Goal: Task Accomplishment & Management: Use online tool/utility

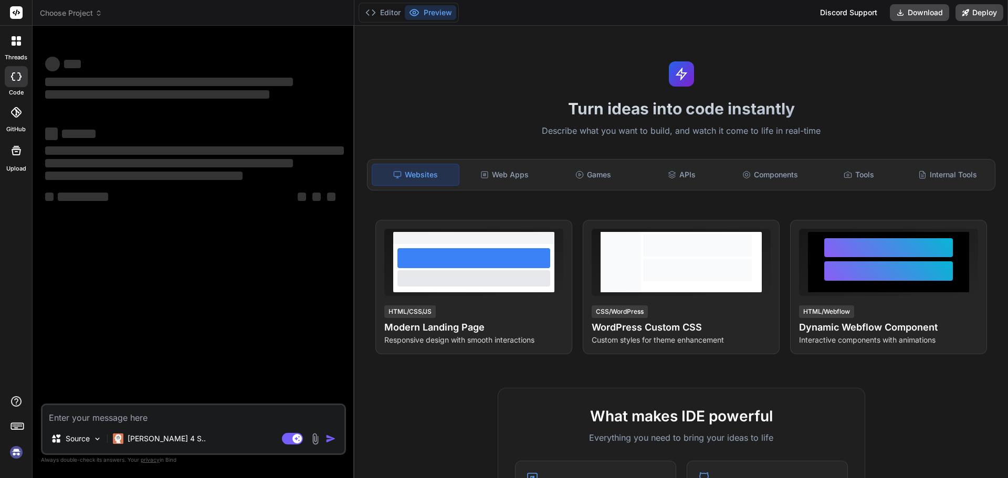
click at [156, 416] on textarea at bounding box center [194, 414] width 302 height 19
type textarea "x"
click at [391, 15] on button "Editor" at bounding box center [383, 12] width 44 height 15
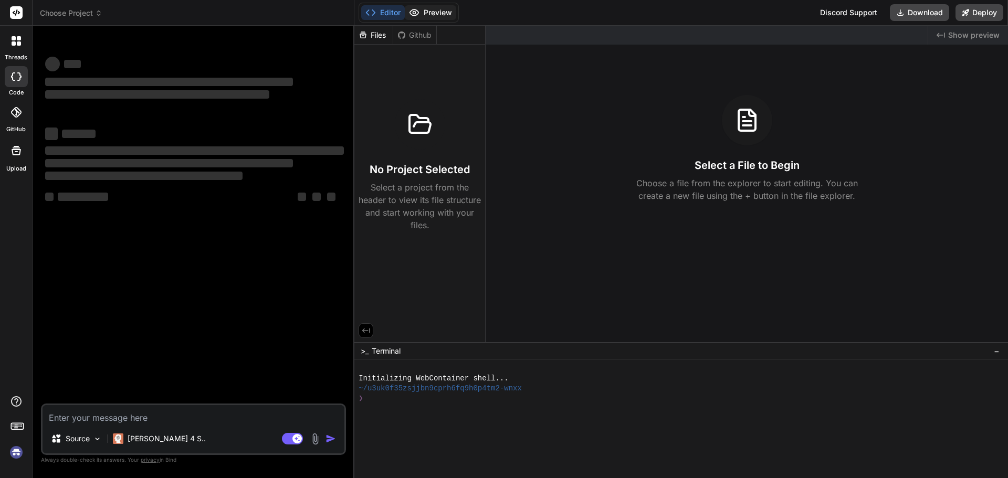
click at [420, 16] on button "Preview" at bounding box center [430, 12] width 51 height 15
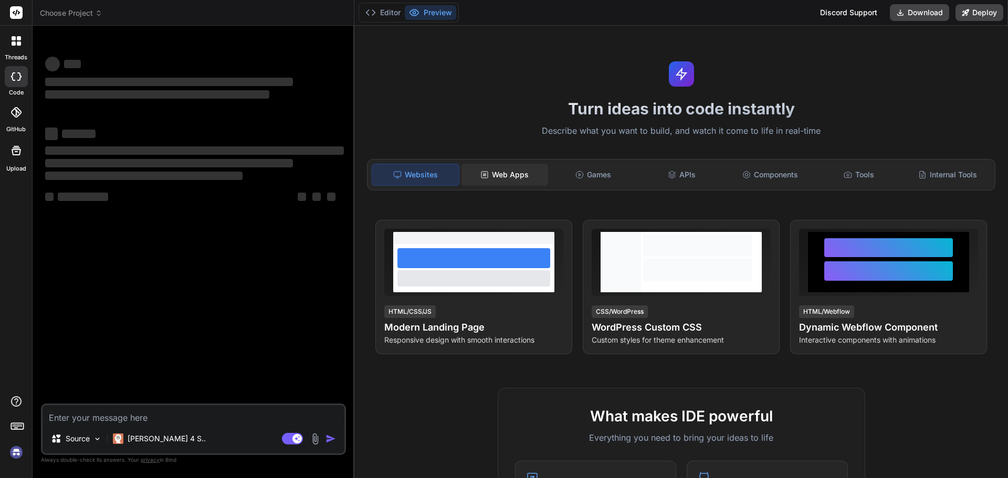
click at [502, 177] on div "Web Apps" at bounding box center [504, 175] width 87 height 22
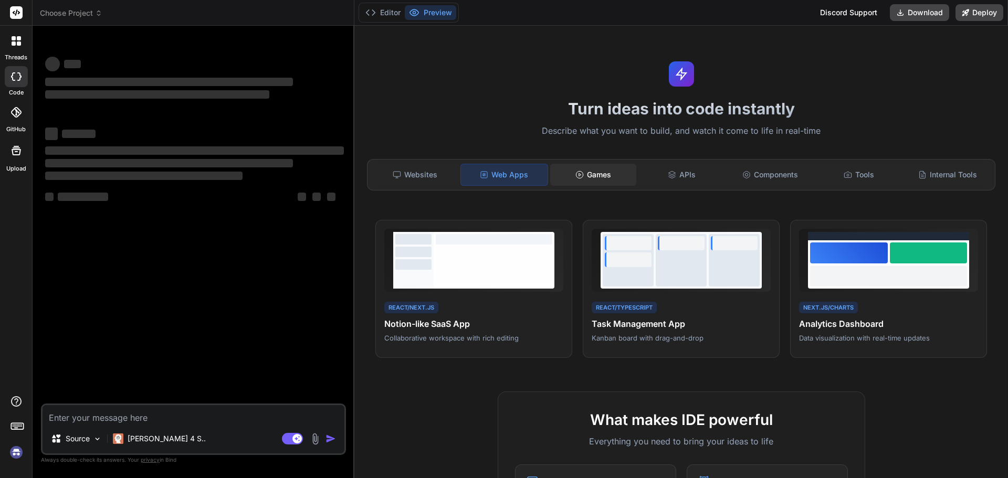
click at [584, 175] on div "Games" at bounding box center [593, 175] width 87 height 22
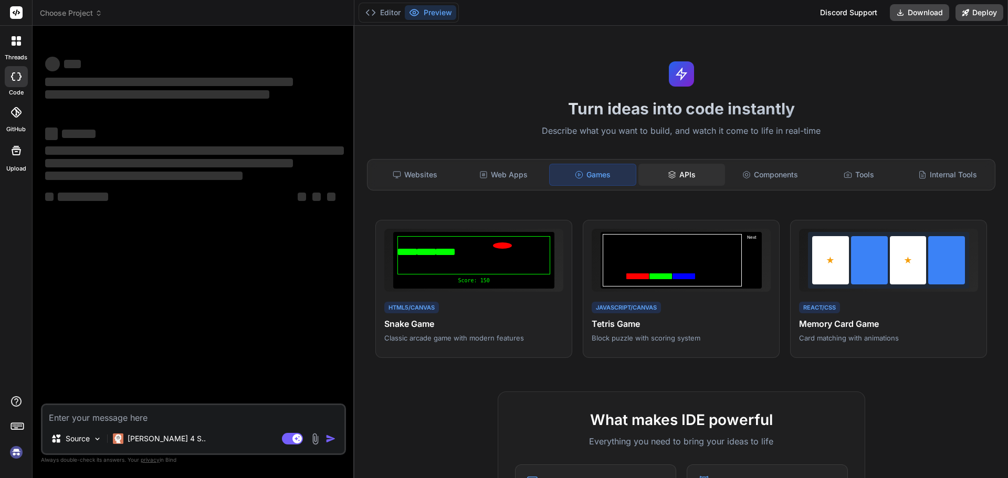
click at [661, 171] on div "APIs" at bounding box center [681, 175] width 87 height 22
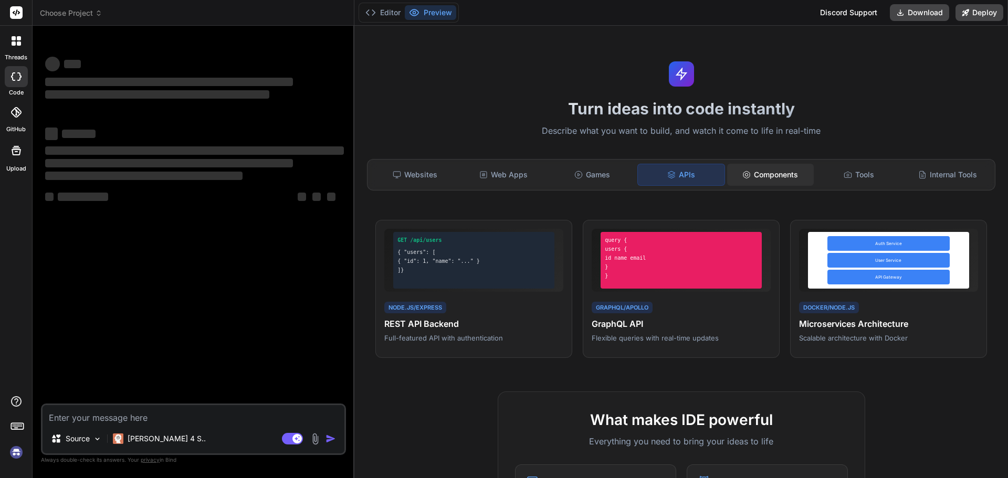
click at [755, 176] on div "Components" at bounding box center [770, 175] width 87 height 22
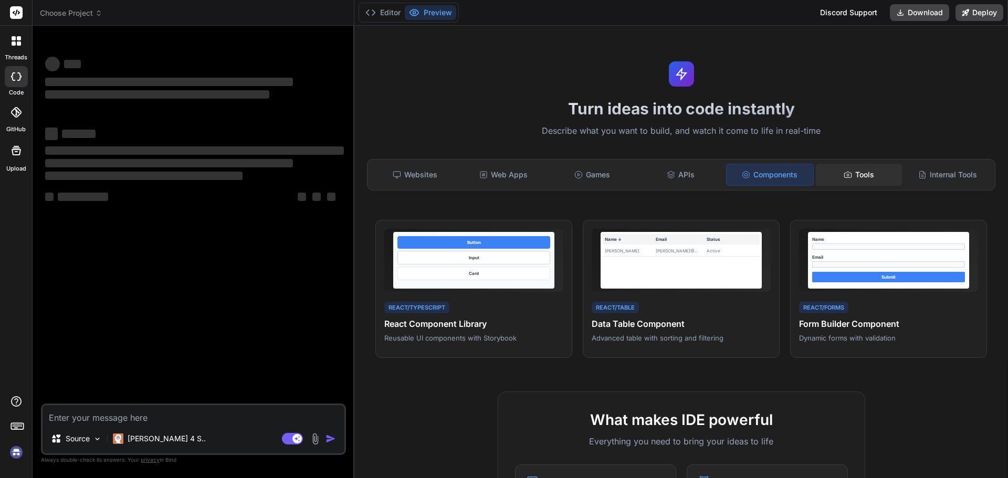
click at [865, 173] on div "Tools" at bounding box center [859, 175] width 87 height 22
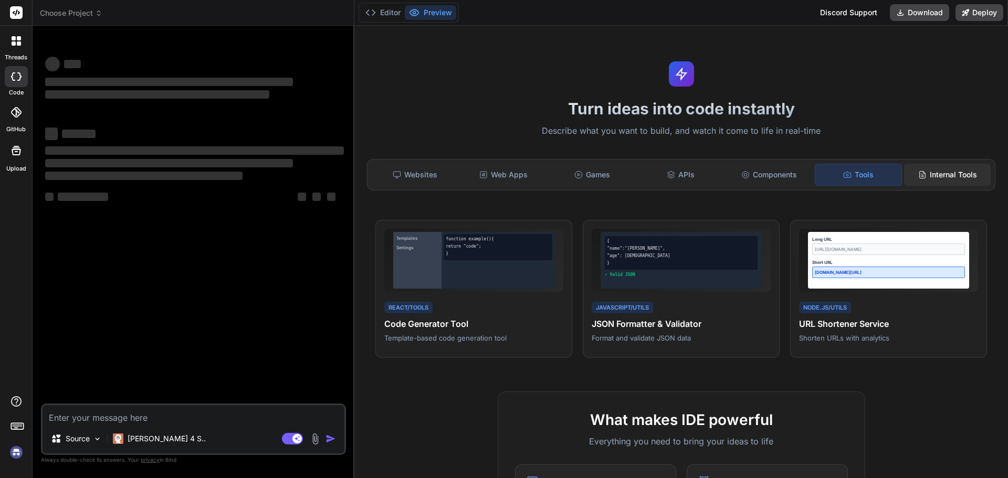
click at [948, 173] on div "Internal Tools" at bounding box center [947, 175] width 87 height 22
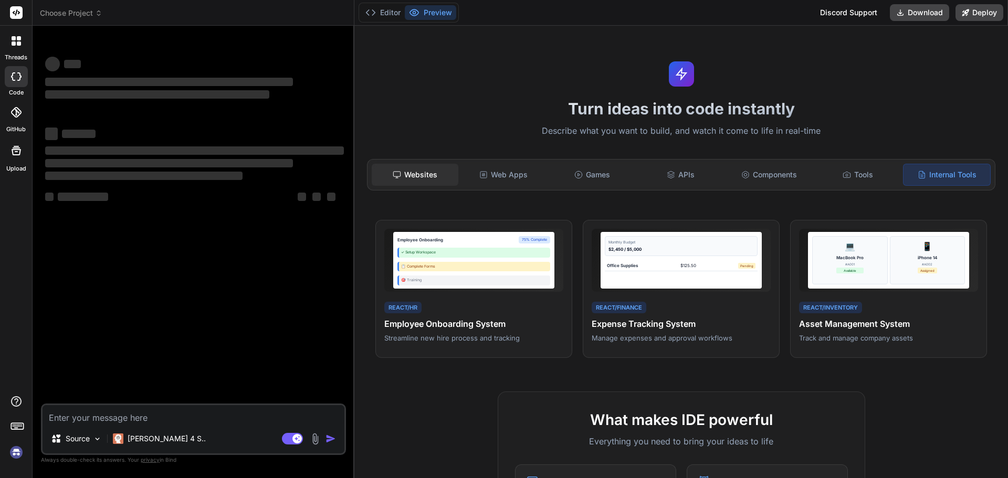
click at [407, 171] on div "Websites" at bounding box center [415, 175] width 87 height 22
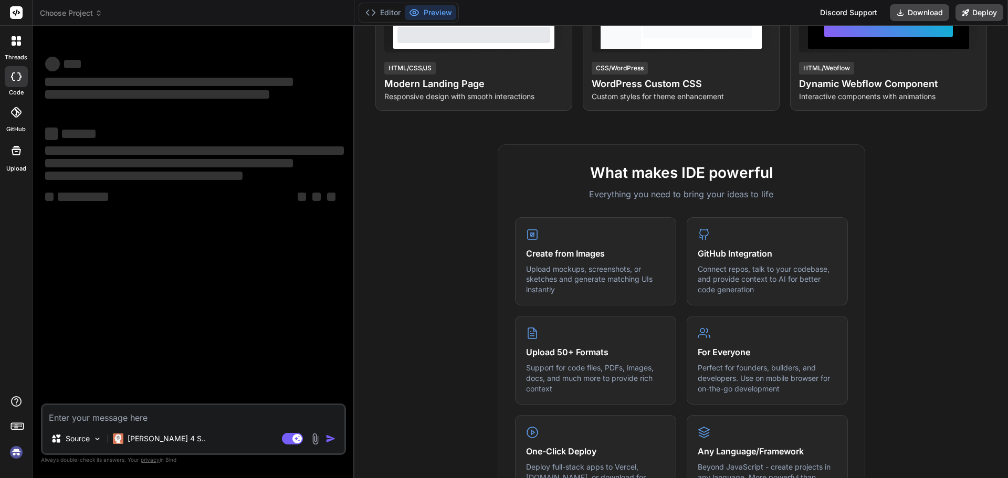
scroll to position [50, 0]
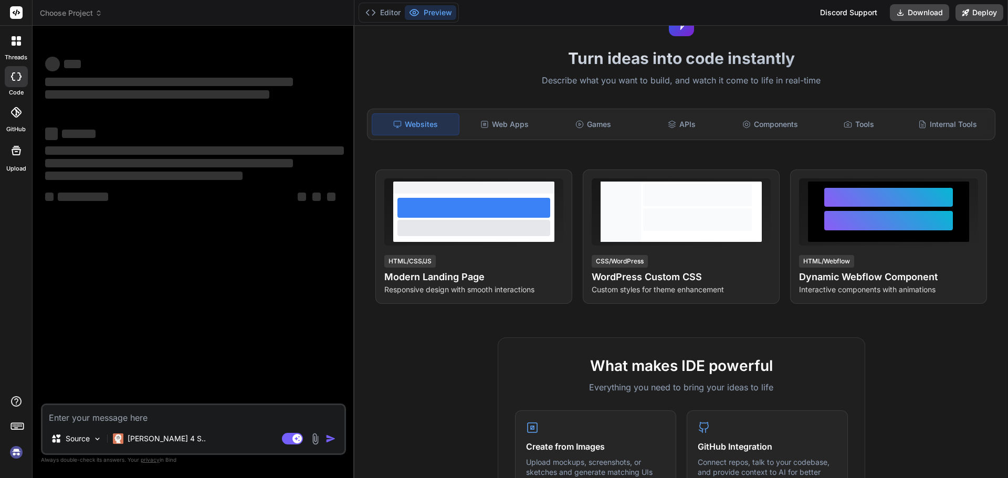
click at [90, 420] on textarea at bounding box center [194, 414] width 302 height 19
type textarea "d"
type textarea "x"
type textarea "de"
type textarea "x"
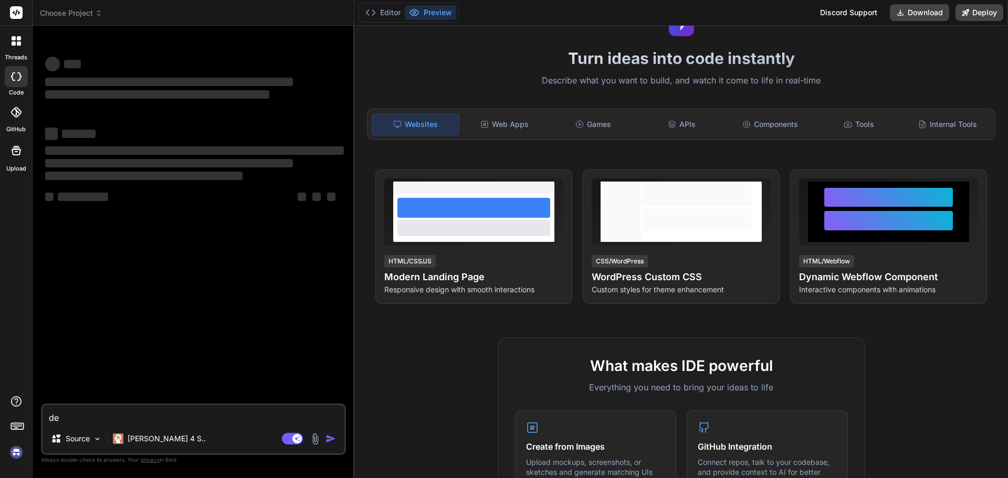
type textarea "d"
type textarea "x"
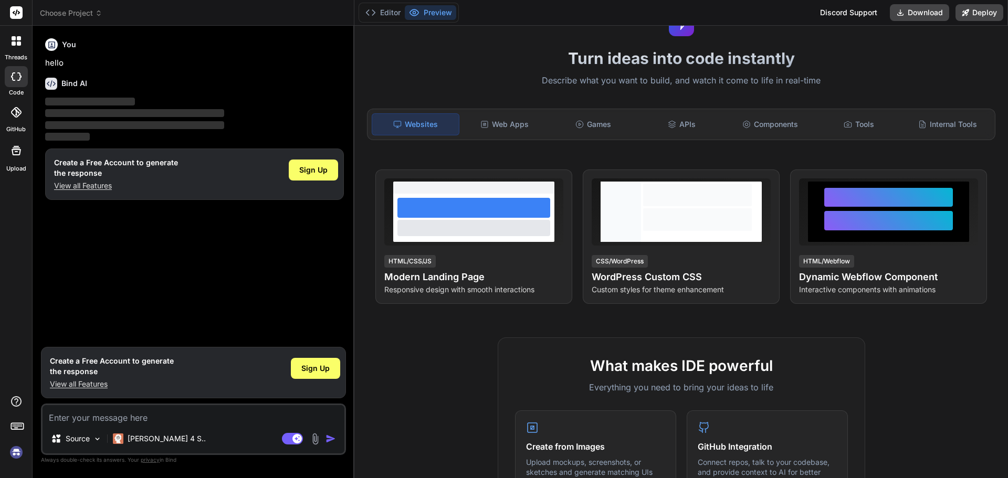
type textarea "x"
click at [119, 420] on textarea at bounding box center [194, 414] width 302 height 19
paste textarea "A modern one-page SEO portfolio website for MD Mehedi Hasan built using only HT…"
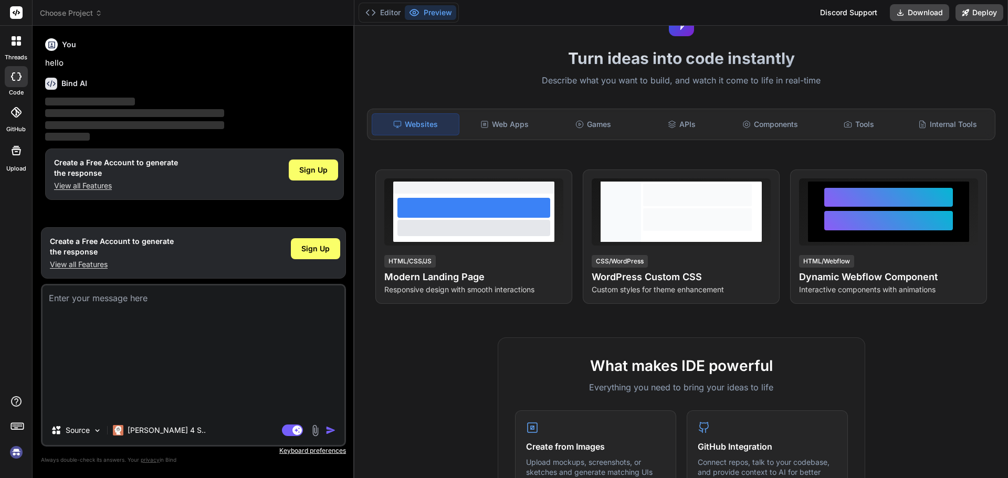
type textarea "A modern one-page SEO portfolio website for MD Mehedi Hasan built using only HT…"
type textarea "x"
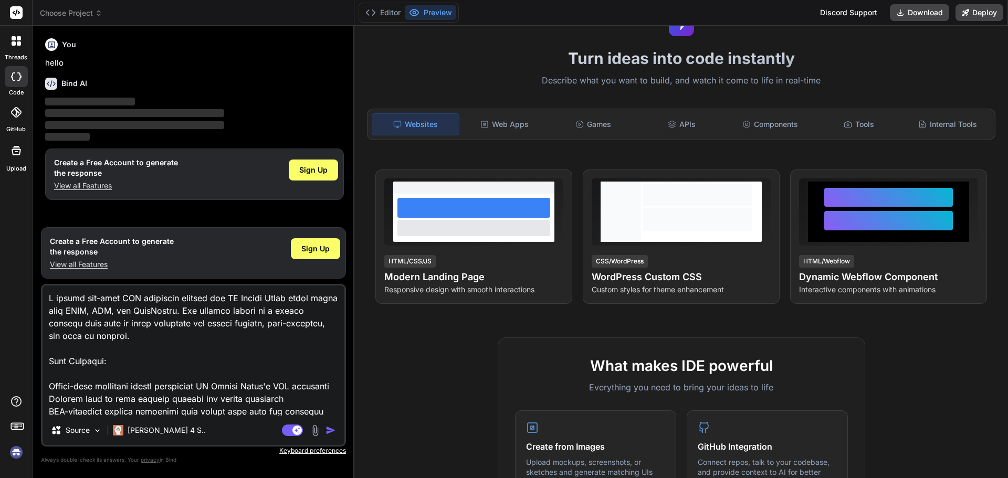
scroll to position [228, 0]
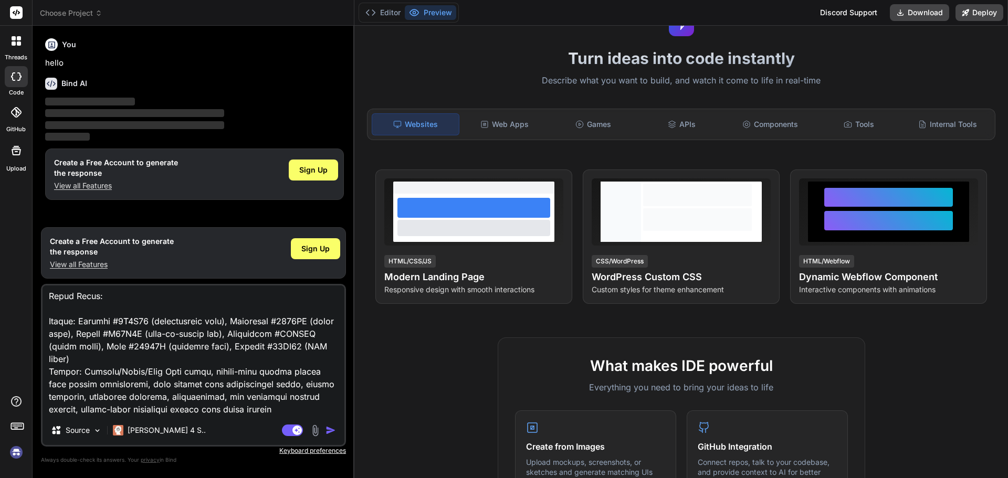
type textarea "A modern one-page SEO portfolio website for MD Mehedi Hasan built using only HT…"
click at [310, 431] on img at bounding box center [315, 431] width 12 height 12
click at [312, 431] on img at bounding box center [315, 431] width 12 height 12
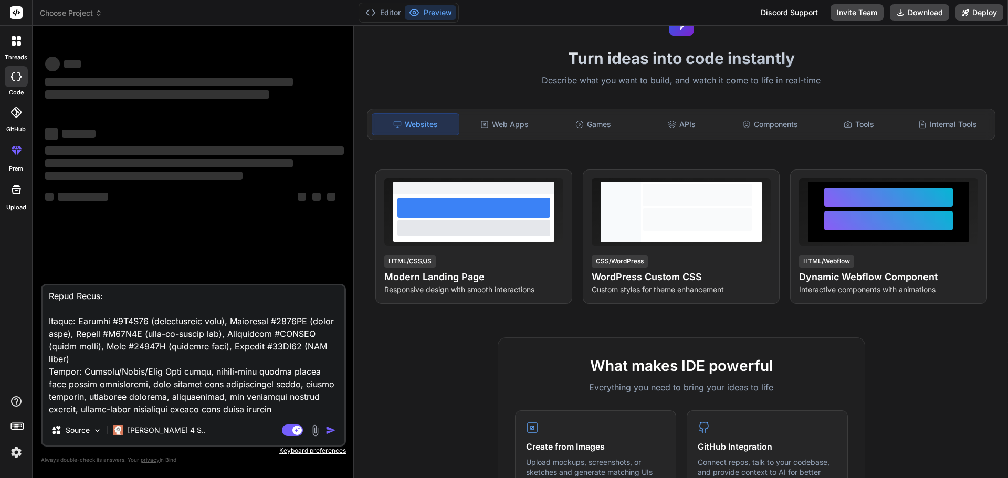
click at [314, 428] on img at bounding box center [315, 431] width 12 height 12
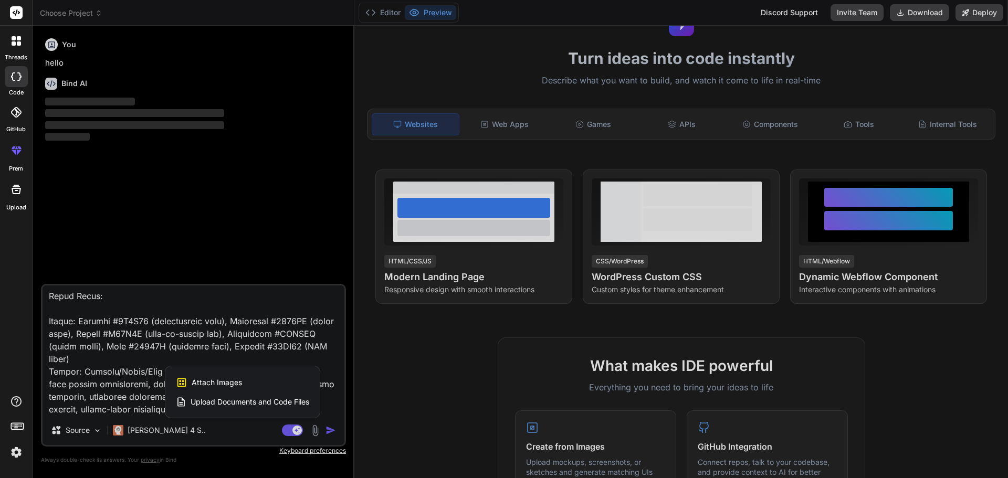
click at [260, 399] on span "Upload Documents and Code Files" at bounding box center [250, 402] width 119 height 10
type textarea "x"
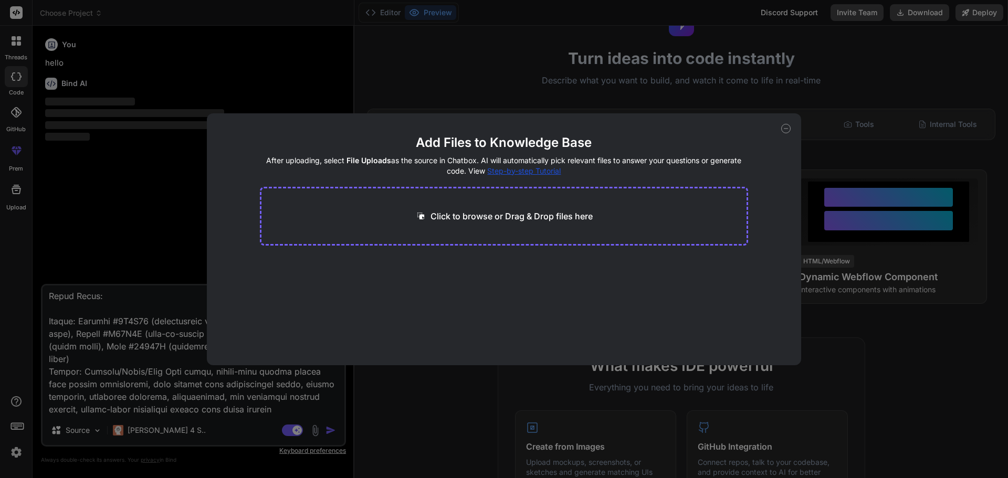
click at [456, 216] on p "Click to browse or Drag & Drop files here" at bounding box center [511, 216] width 162 height 13
type input "C:\fakepath\Mehedi Hasan (8).pdf"
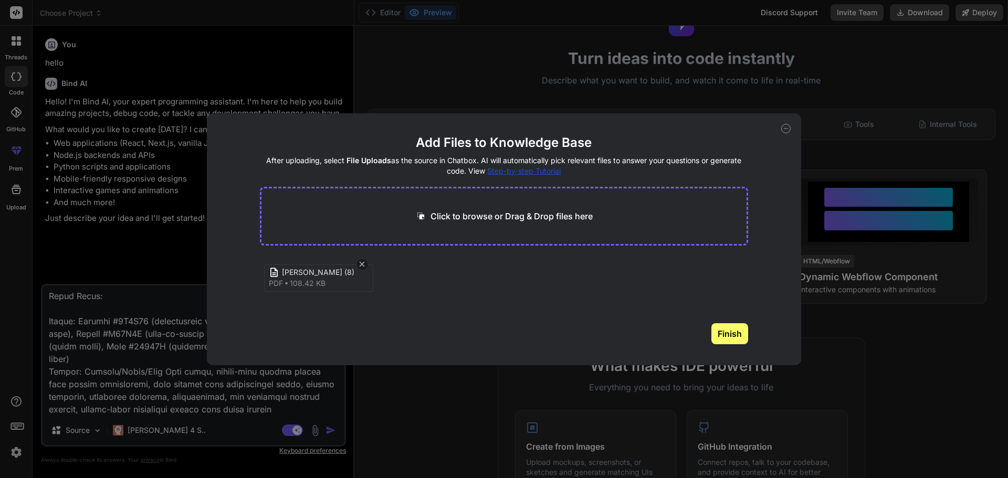
click at [730, 338] on button "Finish" at bounding box center [729, 333] width 37 height 21
click at [787, 128] on icon at bounding box center [785, 128] width 9 height 9
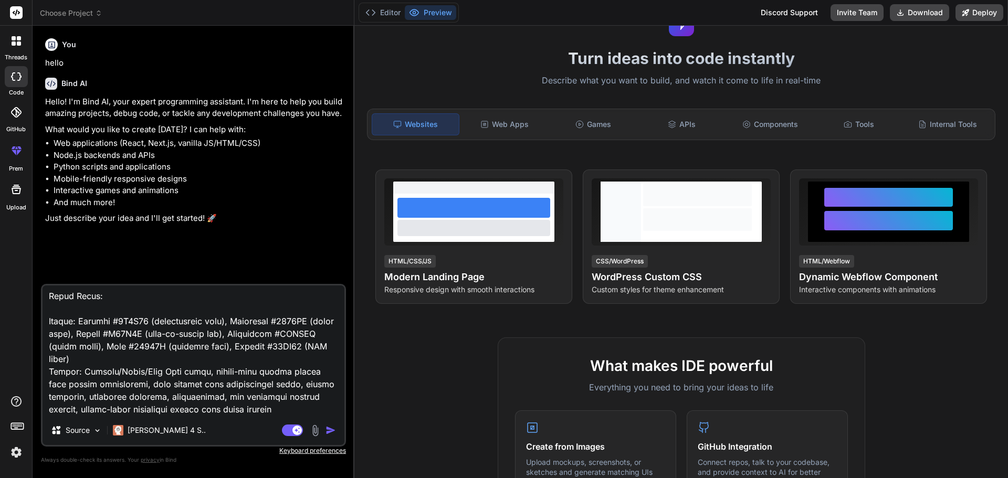
click at [328, 428] on img "button" at bounding box center [330, 430] width 10 height 10
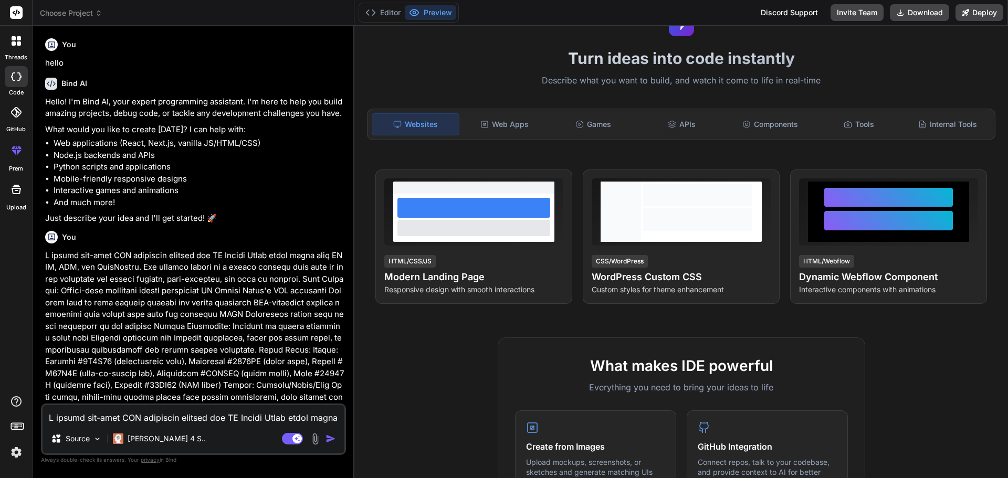
scroll to position [97, 0]
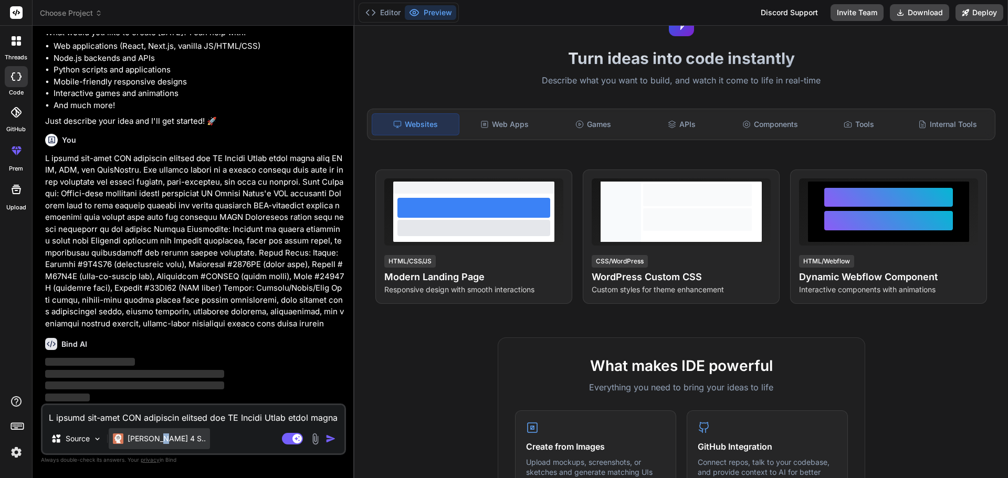
click at [162, 438] on p "Claude 4 S.." at bounding box center [167, 439] width 78 height 10
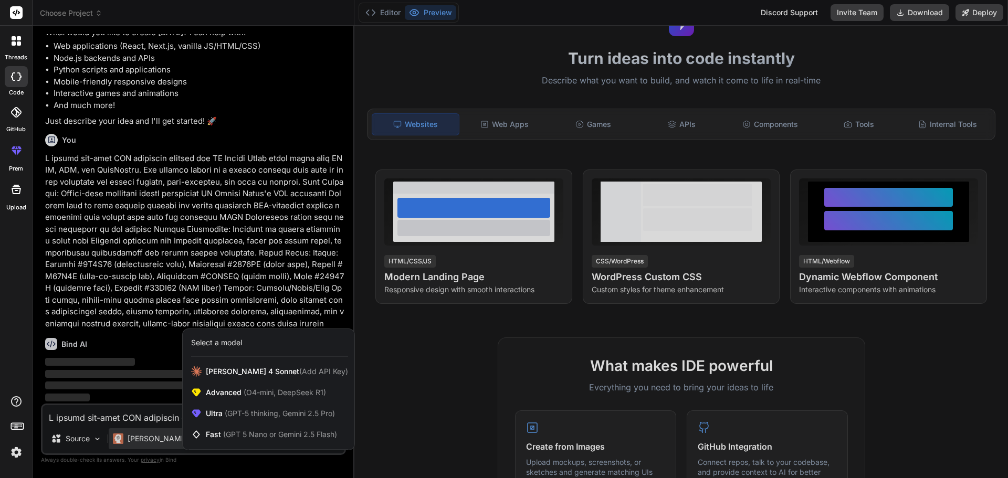
click at [222, 465] on div at bounding box center [504, 239] width 1008 height 478
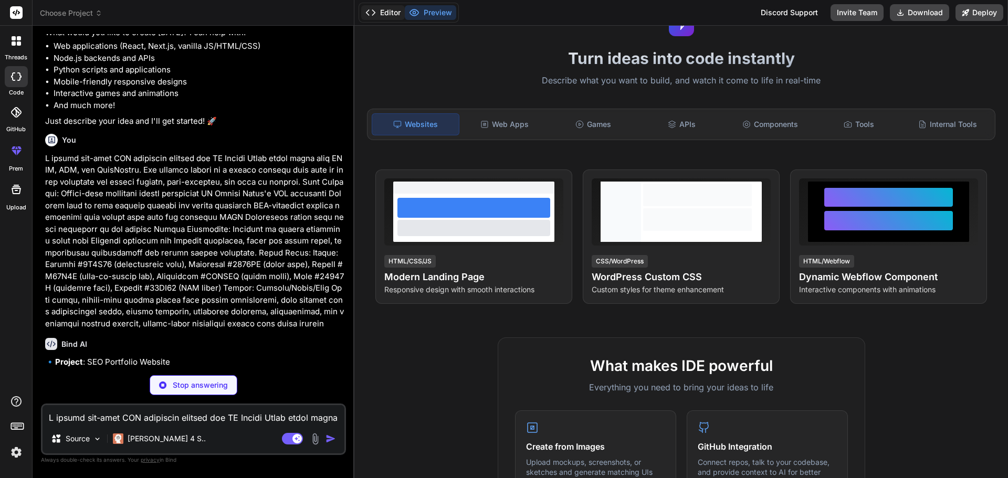
click at [382, 16] on button "Editor" at bounding box center [383, 12] width 44 height 15
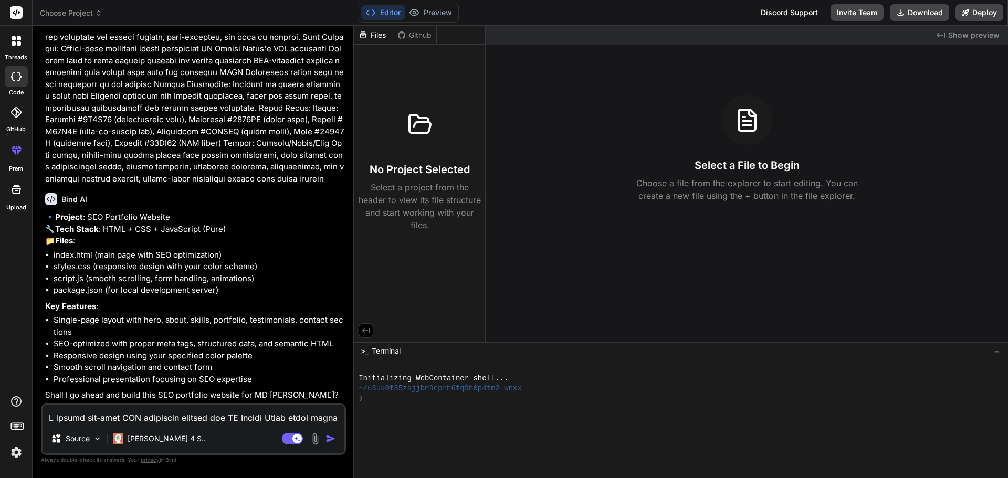
scroll to position [266, 0]
click at [137, 212] on p "🔹 Project : SEO Portfolio Website 🔧 Tech Stack : HTML + CSS + JavaScript (Pure)…" at bounding box center [194, 230] width 299 height 36
click at [438, 6] on button "Preview" at bounding box center [430, 12] width 51 height 15
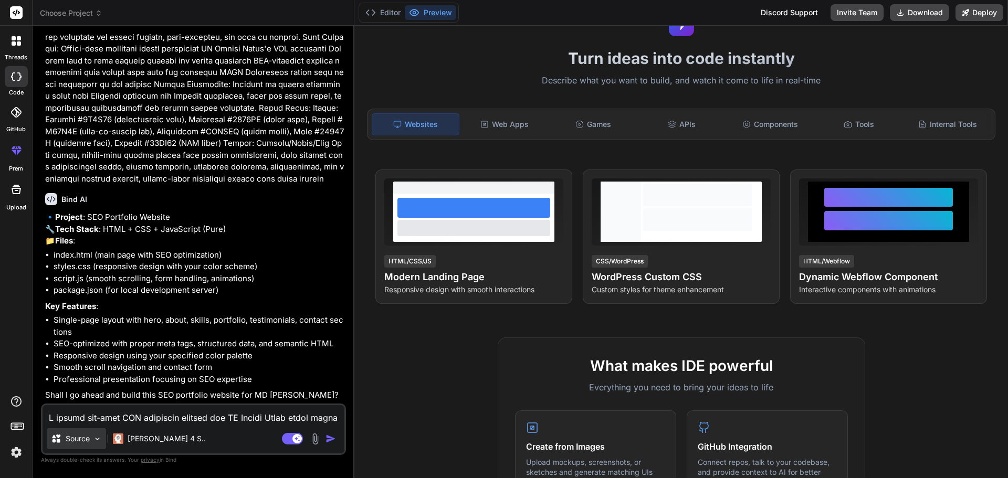
click at [95, 438] on img at bounding box center [97, 439] width 9 height 9
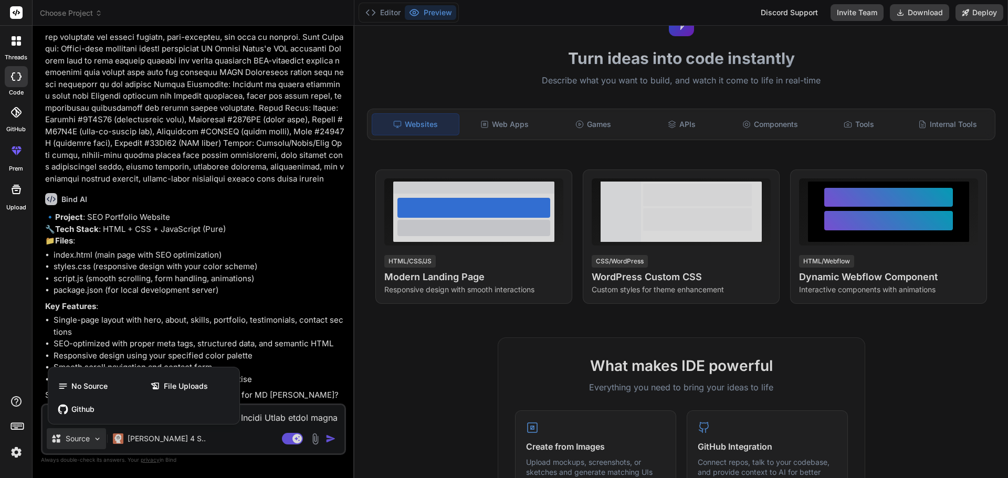
click at [286, 412] on div at bounding box center [504, 239] width 1008 height 478
type textarea "x"
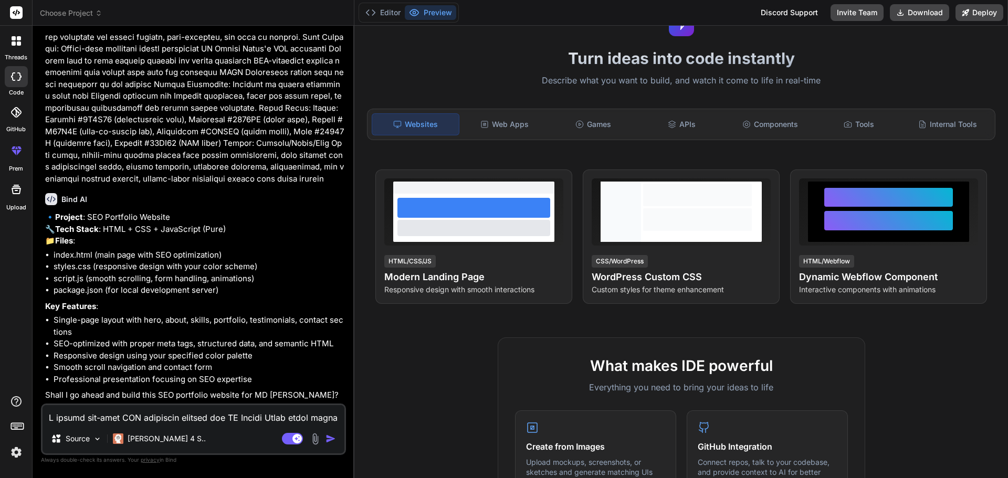
click at [141, 411] on textarea at bounding box center [194, 414] width 302 height 19
type textarea "y"
type textarea "x"
type textarea "ye"
type textarea "x"
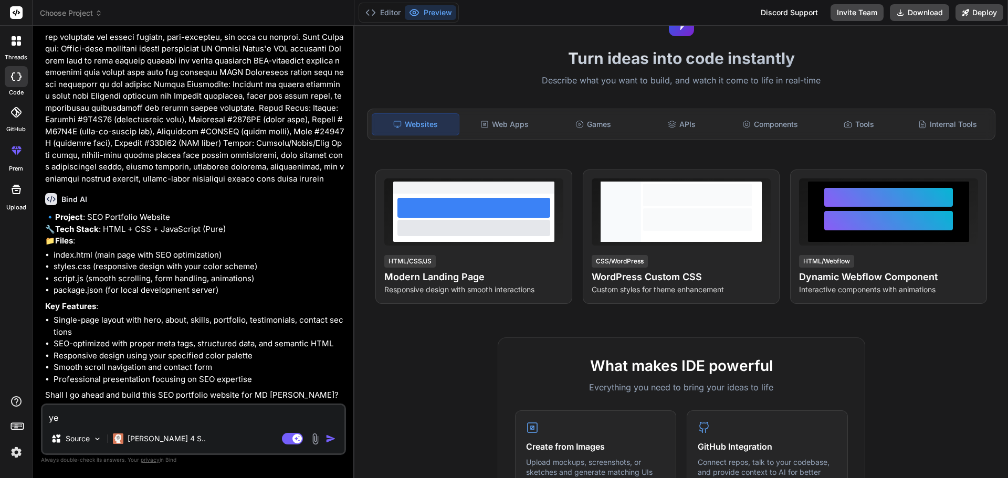
type textarea "yes"
type textarea "x"
type textarea "yes"
type textarea "x"
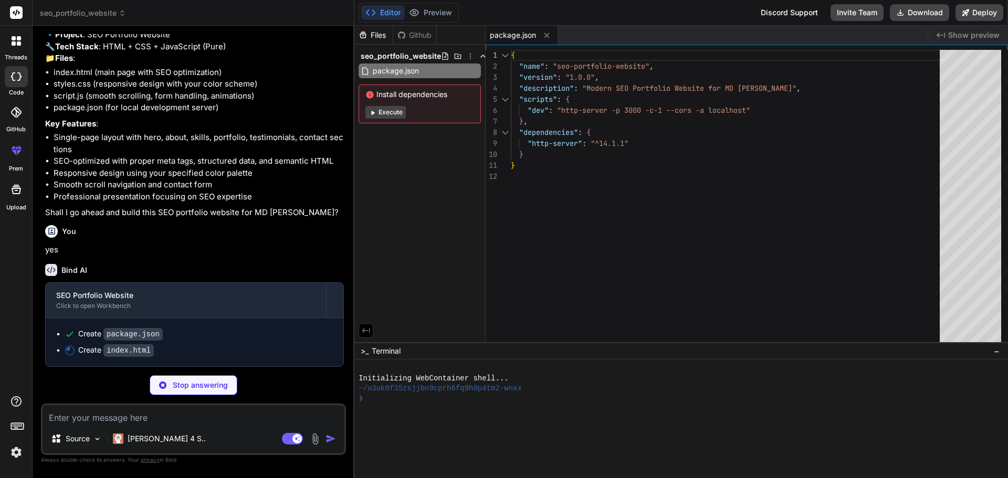
scroll to position [448, 0]
type textarea "x"
type textarea "<p>&copy; 2024 MD Mehedi Hasan. All rights reserved. | SEO Specialist & Digital…"
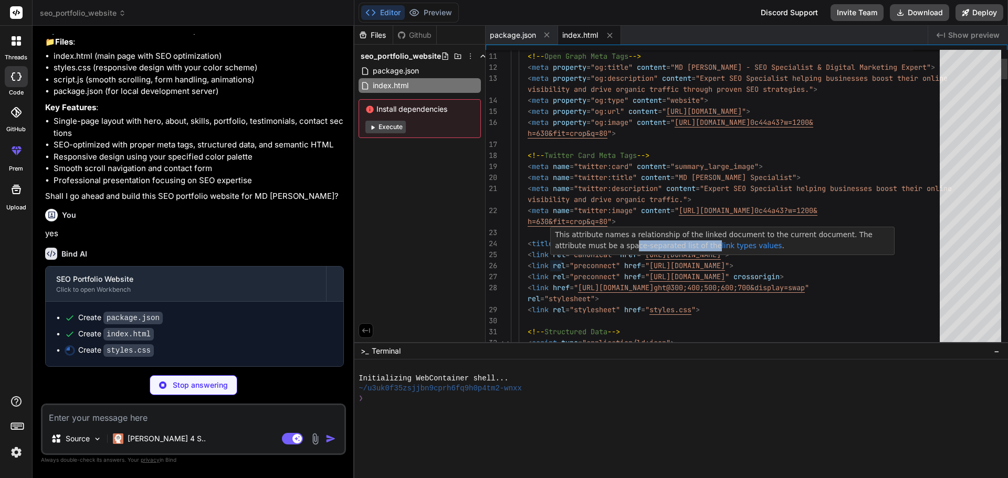
click at [643, 249] on p "This attribute names a relationship of the linked document to the current docum…" at bounding box center [722, 240] width 335 height 22
type textarea "x"
type textarea "<!-- Twitter Card Meta Tags --> <meta name="twitter:card" content="summary_larg…"
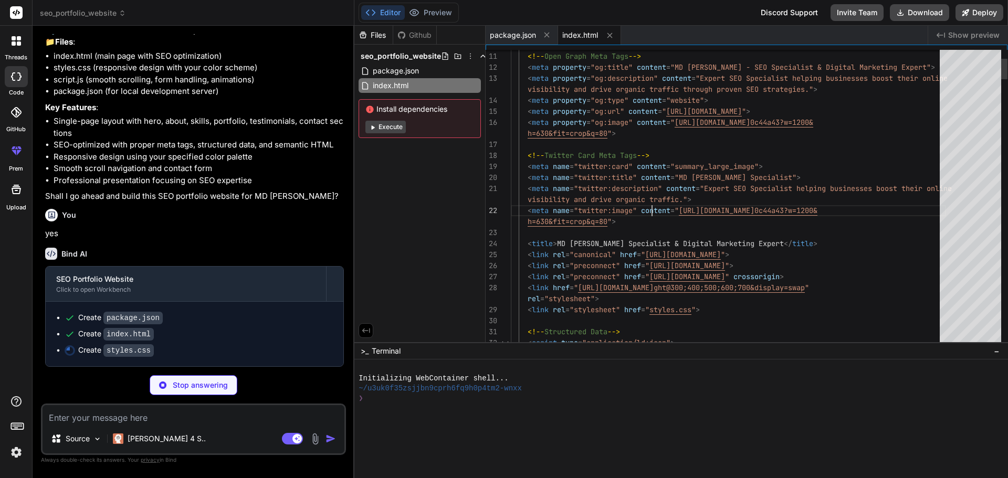
scroll to position [0, 0]
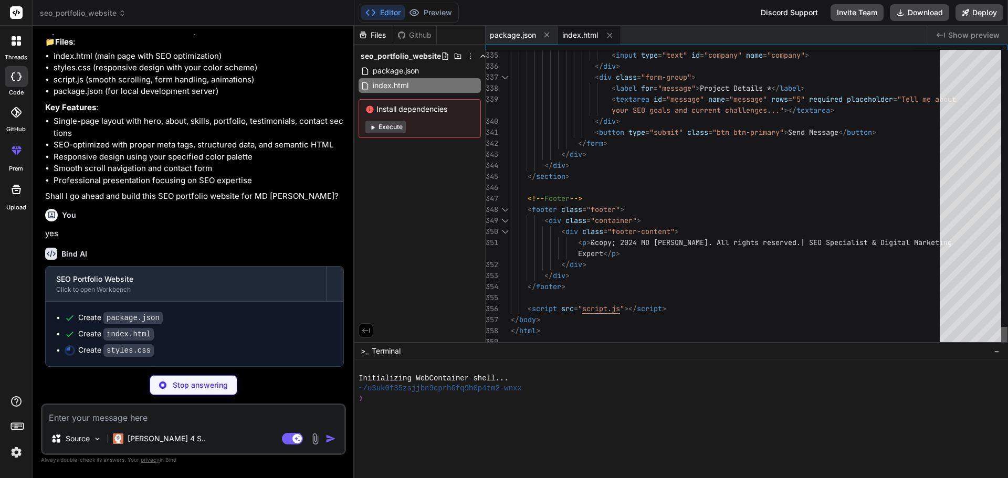
click at [1001, 344] on div at bounding box center [1004, 337] width 6 height 20
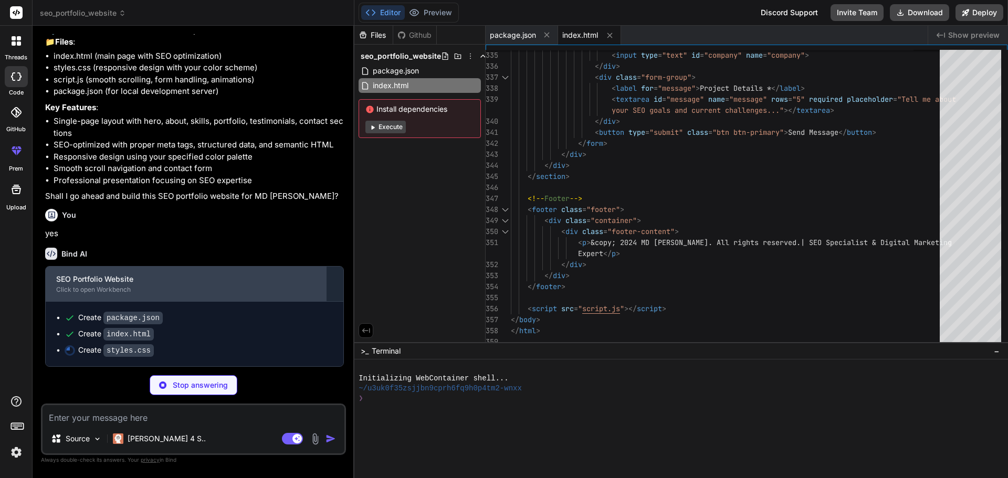
scroll to position [465, 0]
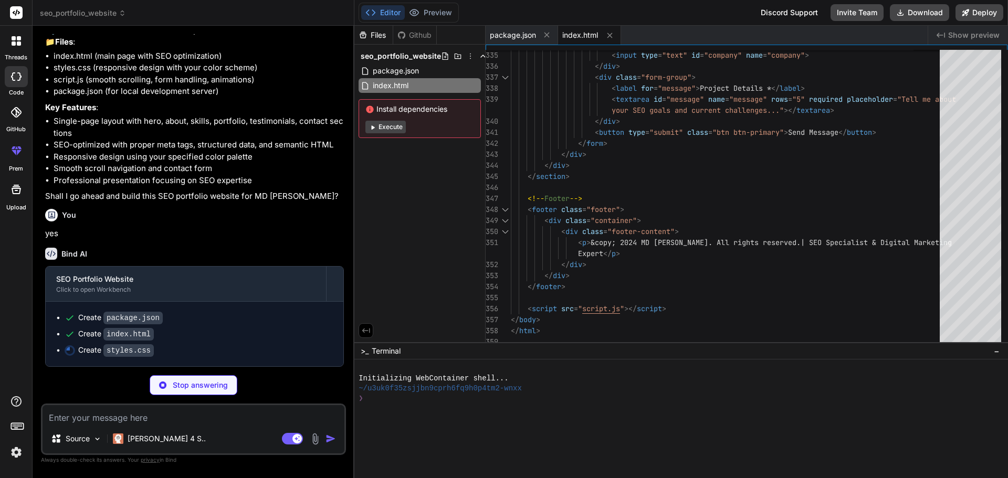
type textarea "x"
type textarea ".portfolio-stats { flex-direction: column; gap: 0.5rem; } }"
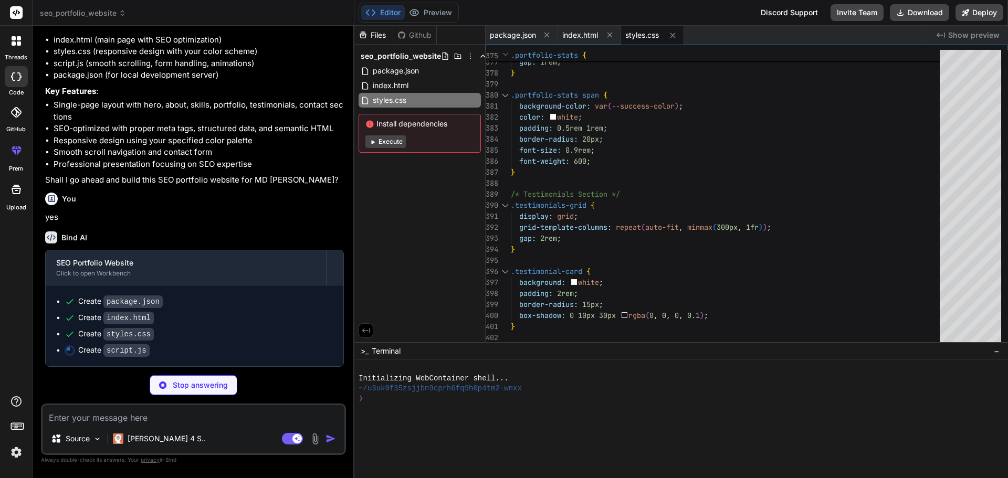
scroll to position [481, 0]
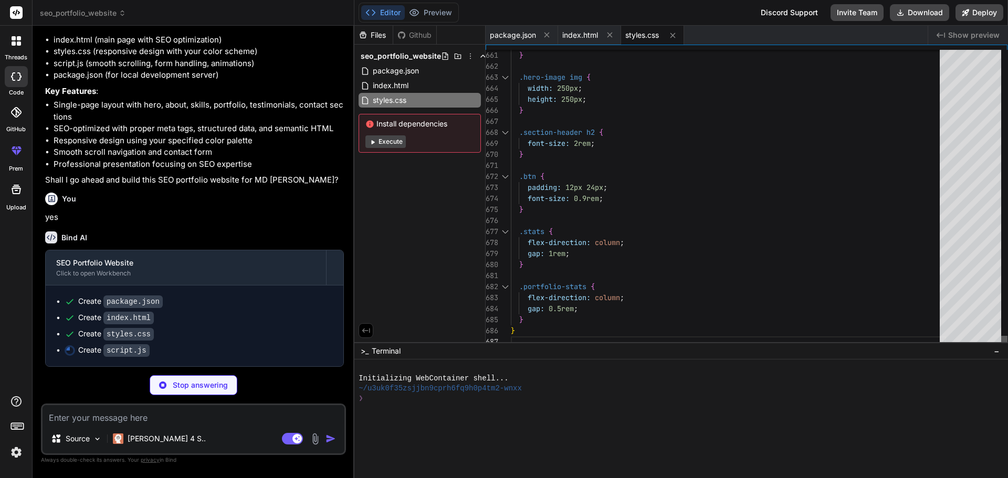
click at [1001, 347] on div at bounding box center [1004, 342] width 6 height 12
click at [355, 223] on div "Files Github seo_portfolio_website package.json index.html styles.css Install d…" at bounding box center [419, 184] width 131 height 317
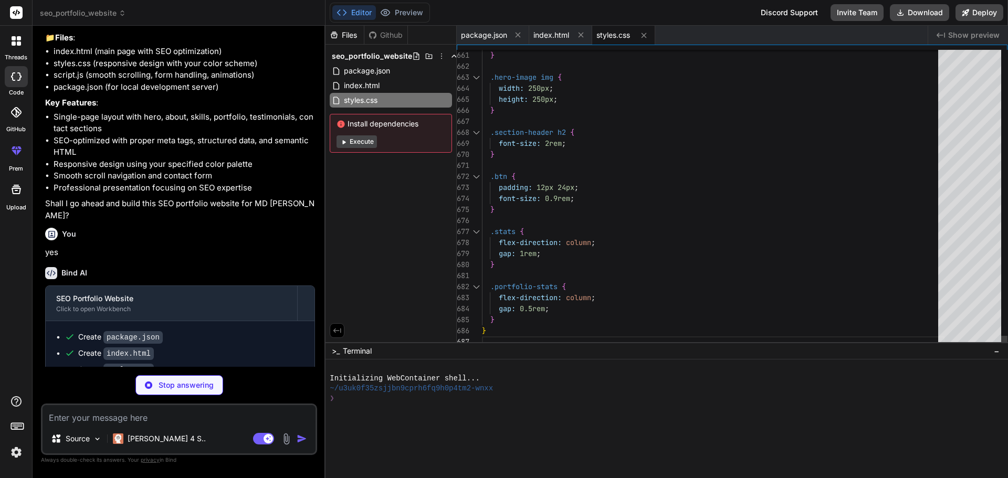
scroll to position [515, 0]
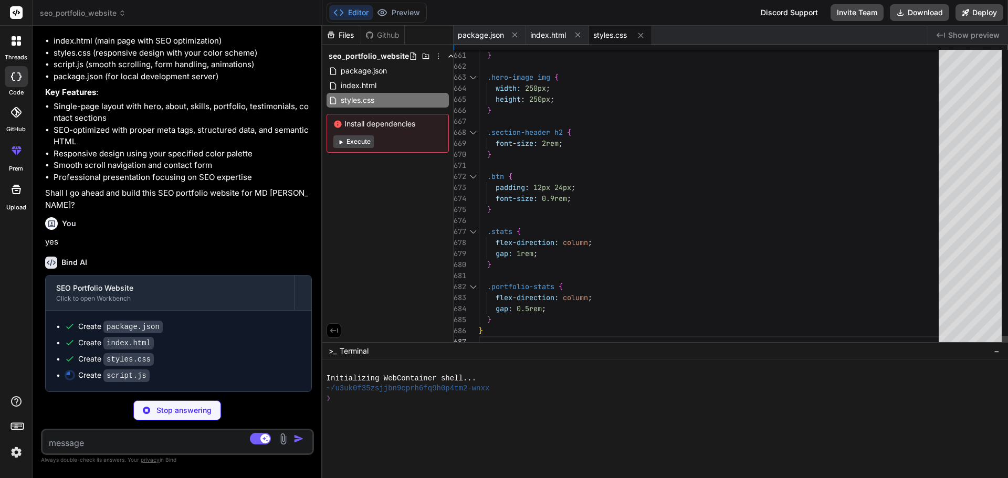
drag, startPoint x: 354, startPoint y: 227, endPoint x: 250, endPoint y: 238, distance: 104.5
click at [300, 235] on div "Bind AI Web Search Created with Pixso. Code Generator You hello Bind AI Hello! …" at bounding box center [178, 252] width 290 height 452
type textarea "x"
type textarea "// Navbar scroll effect code here if needed for performance }, 10); window.addE…"
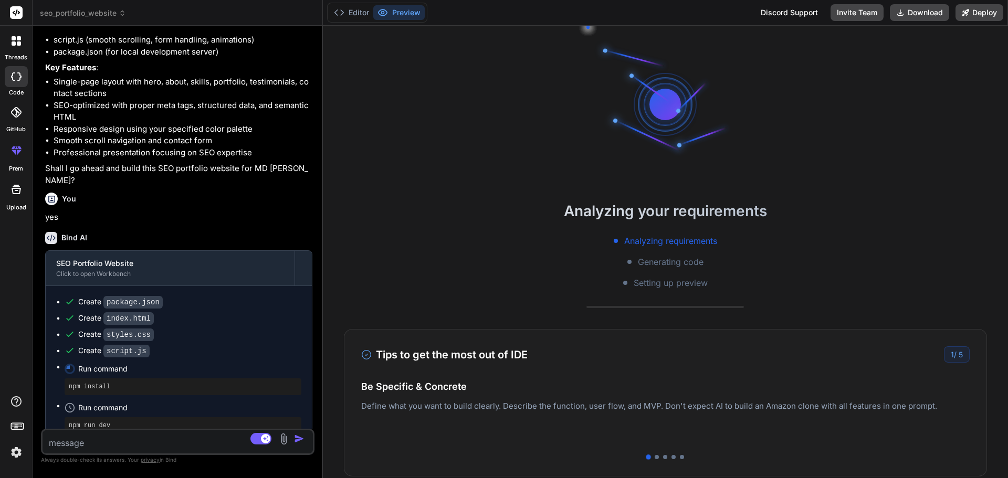
scroll to position [50, 0]
type textarea "x"
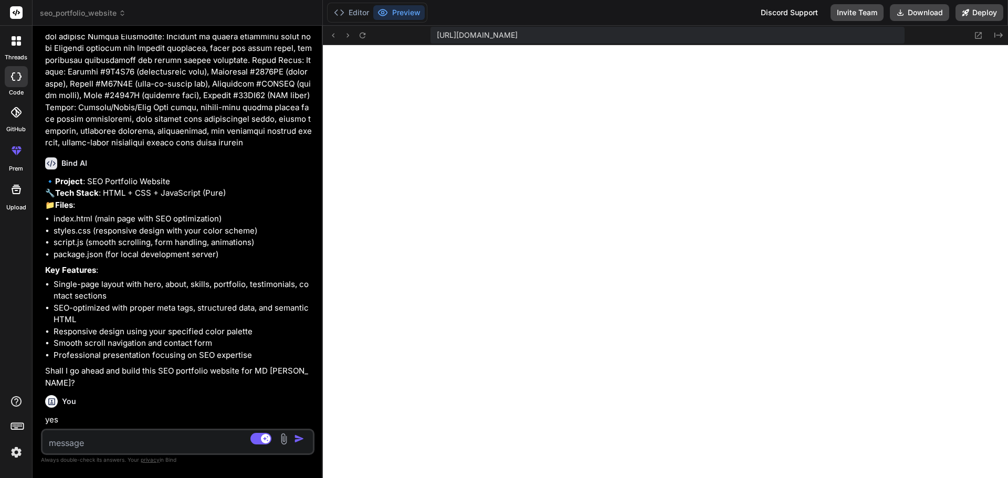
scroll to position [556, 0]
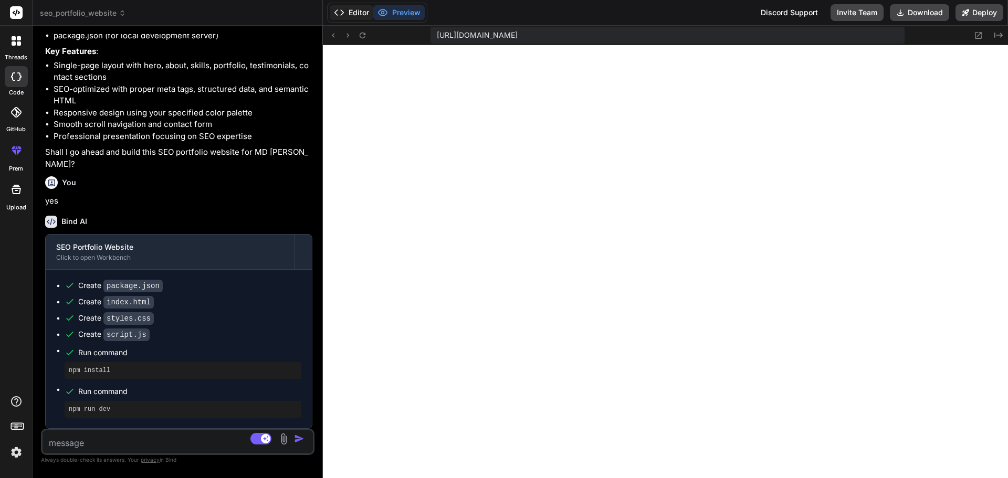
click at [353, 15] on button "Editor" at bounding box center [352, 12] width 44 height 15
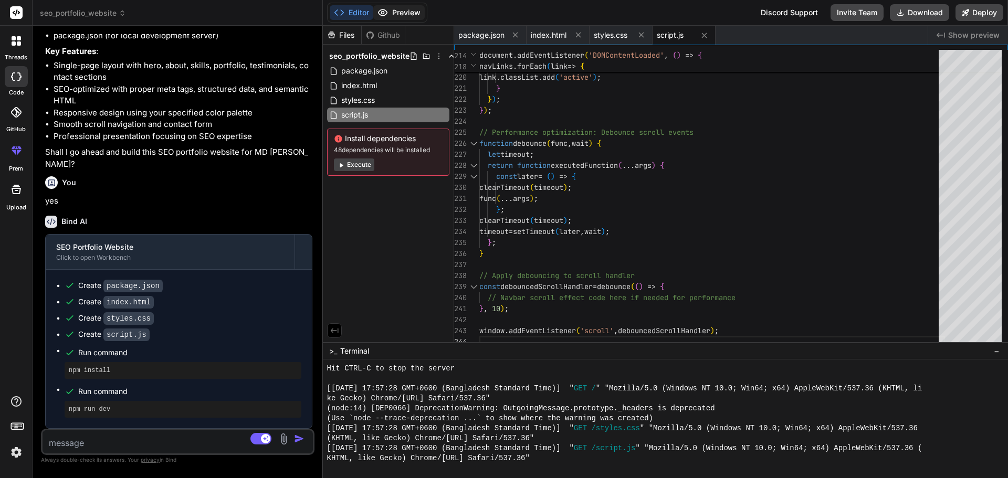
click at [401, 10] on button "Preview" at bounding box center [398, 12] width 51 height 15
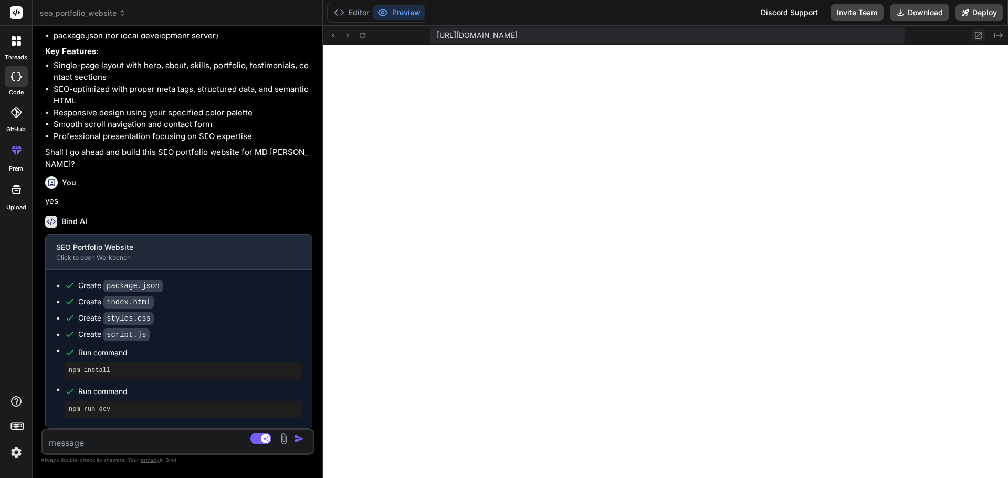
click at [979, 38] on icon at bounding box center [978, 35] width 7 height 7
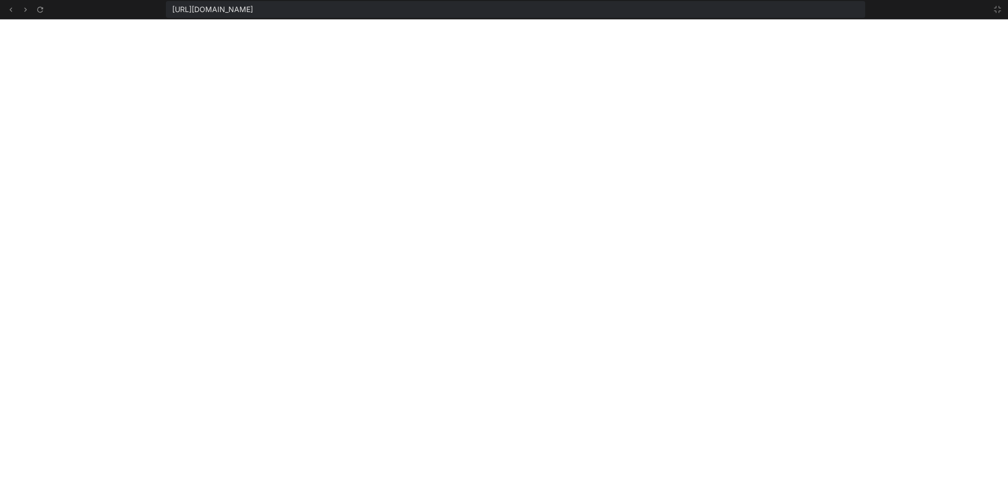
scroll to position [519, 0]
click at [996, 12] on icon at bounding box center [997, 9] width 8 height 8
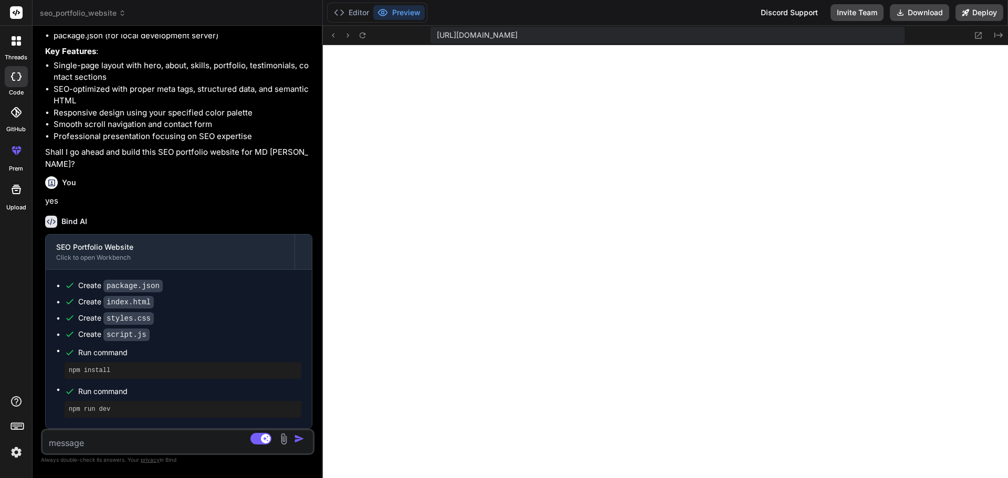
click at [12, 427] on icon at bounding box center [17, 425] width 15 height 15
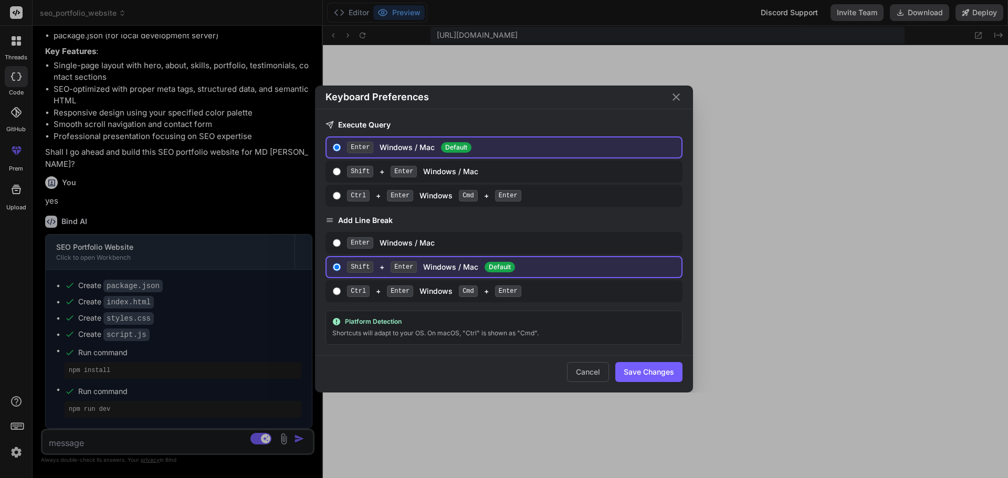
click at [671, 98] on icon "Close" at bounding box center [676, 97] width 13 height 13
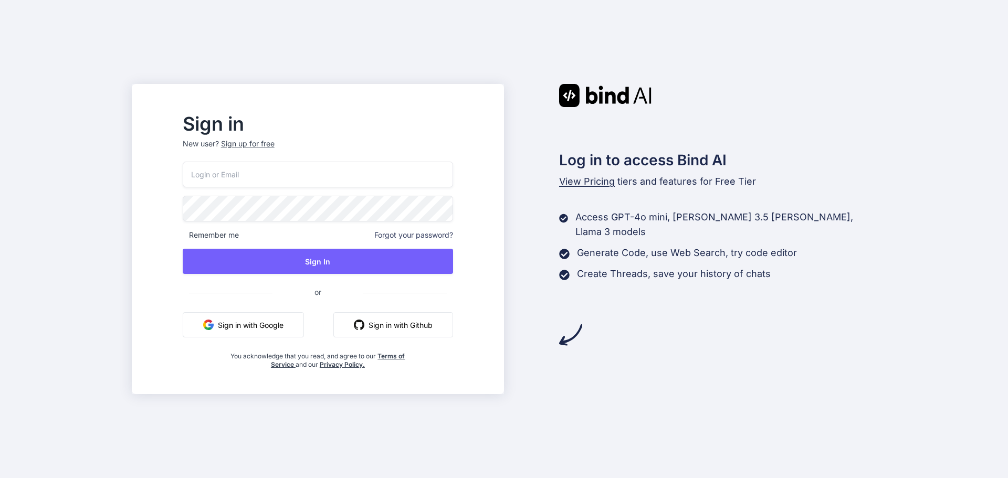
click at [338, 178] on input "email" at bounding box center [318, 175] width 270 height 26
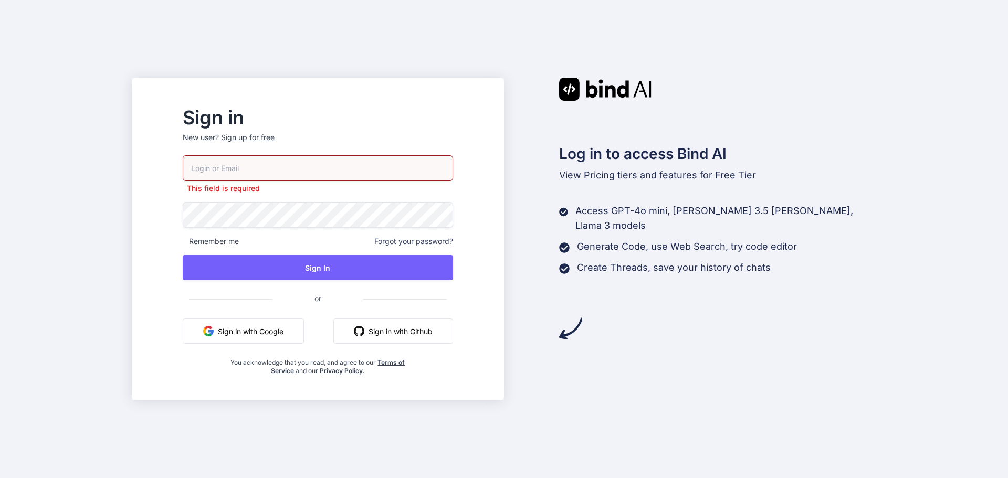
click at [275, 135] on div "Sign up for free" at bounding box center [248, 137] width 54 height 10
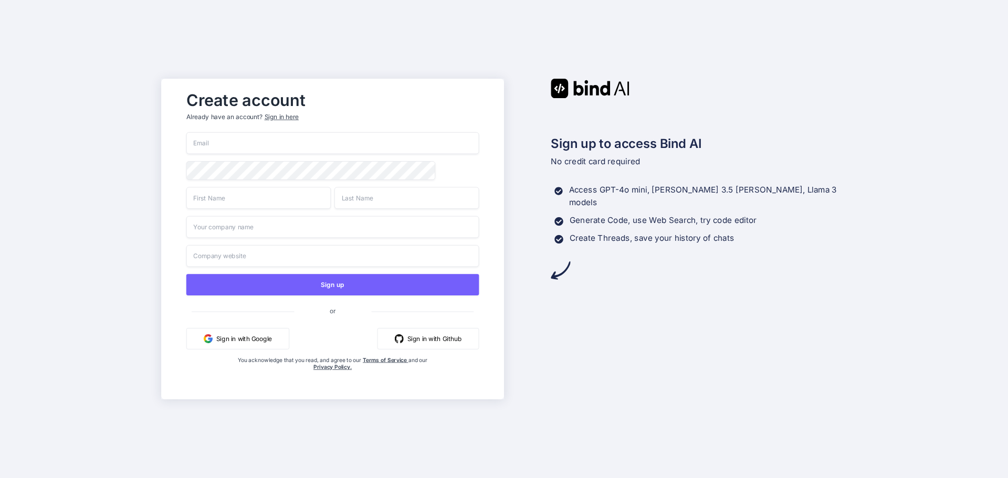
click at [255, 141] on input "email" at bounding box center [332, 143] width 293 height 22
paste input "cever92211@fanwn.com"
type input "cever92211@fanwn.com"
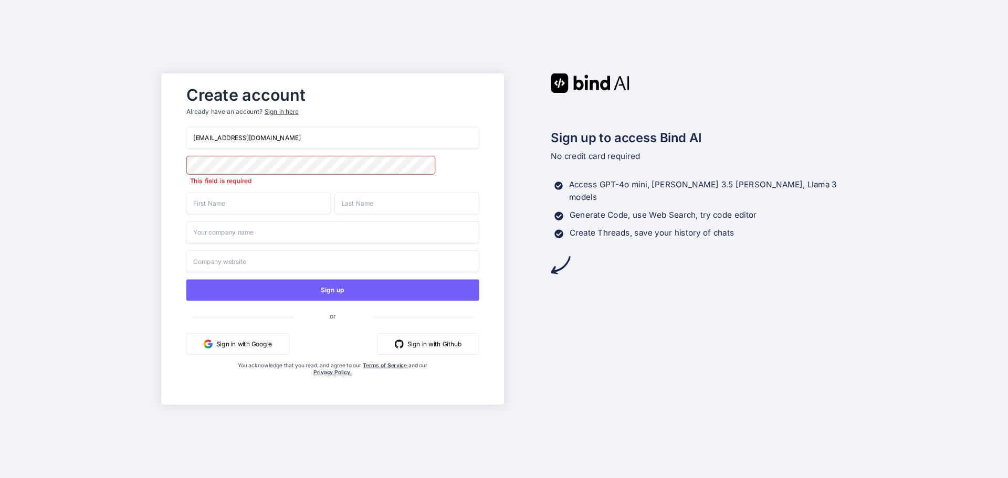
drag, startPoint x: 234, startPoint y: 139, endPoint x: 163, endPoint y: 135, distance: 71.0
click at [163, 135] on div "Create account Already have an account? Sign in here cever92211@fanwn.com This …" at bounding box center [332, 238] width 343 height 331
click at [258, 204] on input "text" at bounding box center [258, 204] width 144 height 22
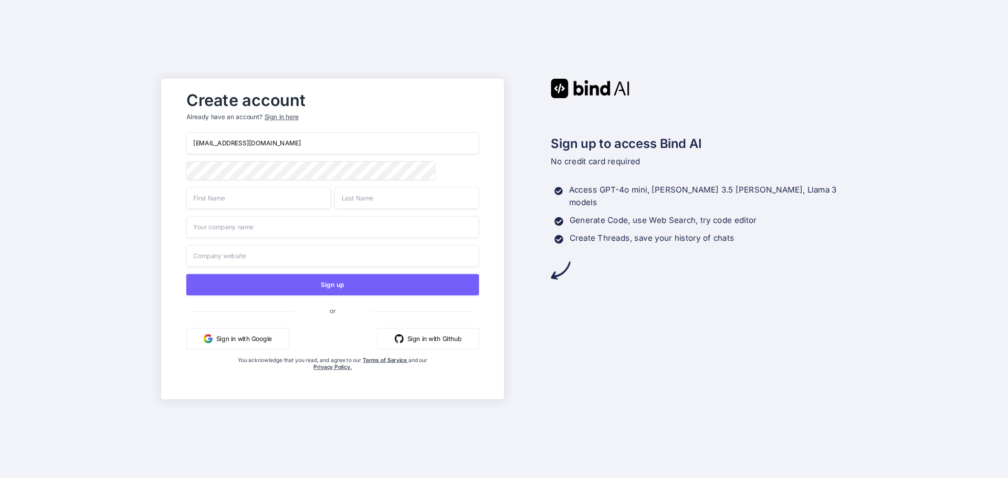
type input "Cabinestate"
type input "Builders"
type input "Cabinestate Builders"
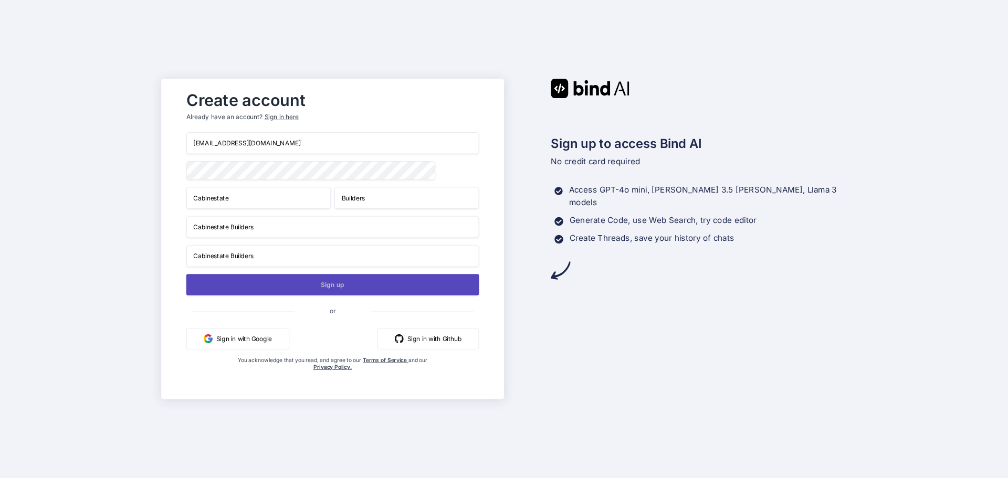
click at [294, 288] on button "Sign up" at bounding box center [332, 285] width 293 height 22
click at [328, 283] on button "Sign up" at bounding box center [332, 285] width 293 height 22
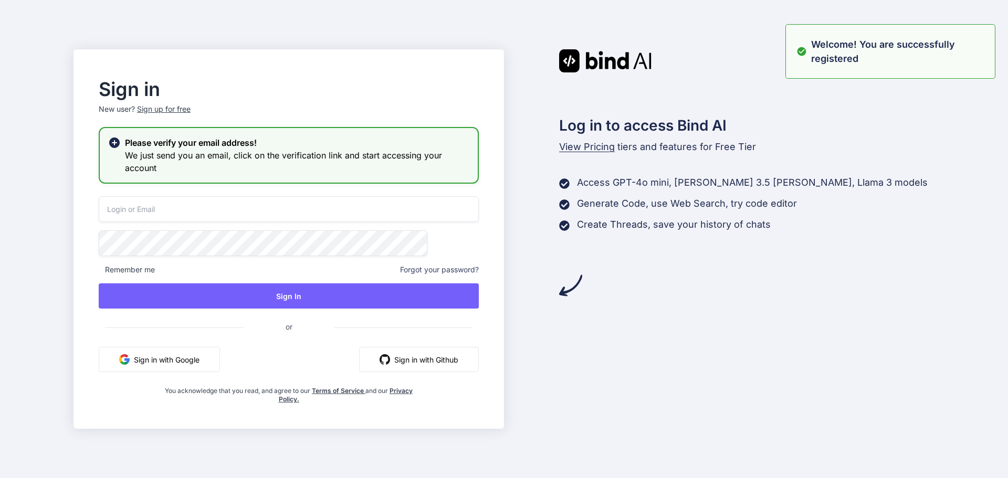
type input "cever92211@fanwn.com"
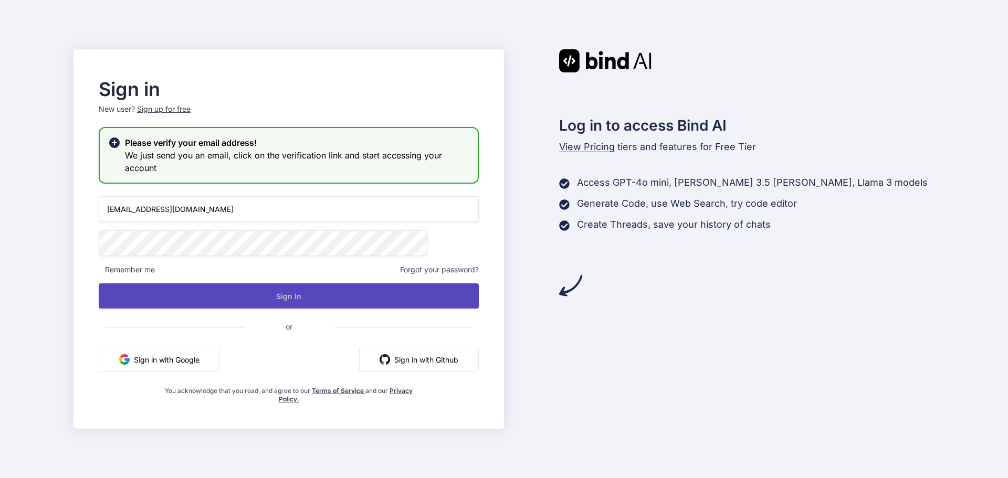
click at [275, 291] on button "Sign In" at bounding box center [289, 295] width 380 height 25
click at [322, 292] on button "Sign In" at bounding box center [289, 295] width 380 height 25
